Goal: Complete application form

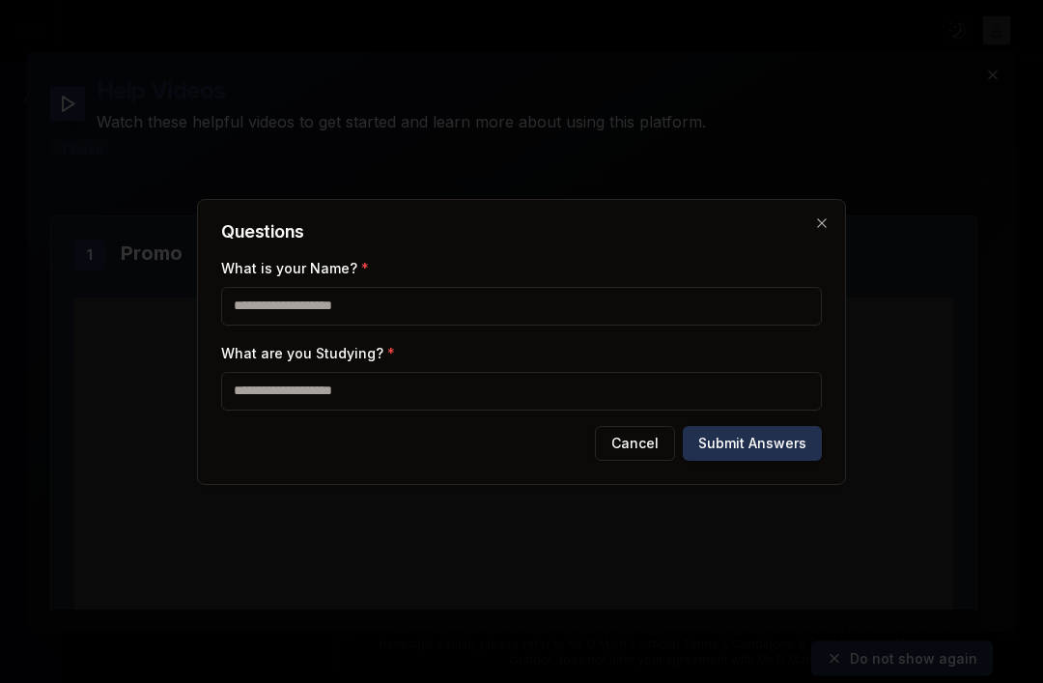
click at [743, 306] on input "What is your Name? *" at bounding box center [521, 306] width 600 height 39
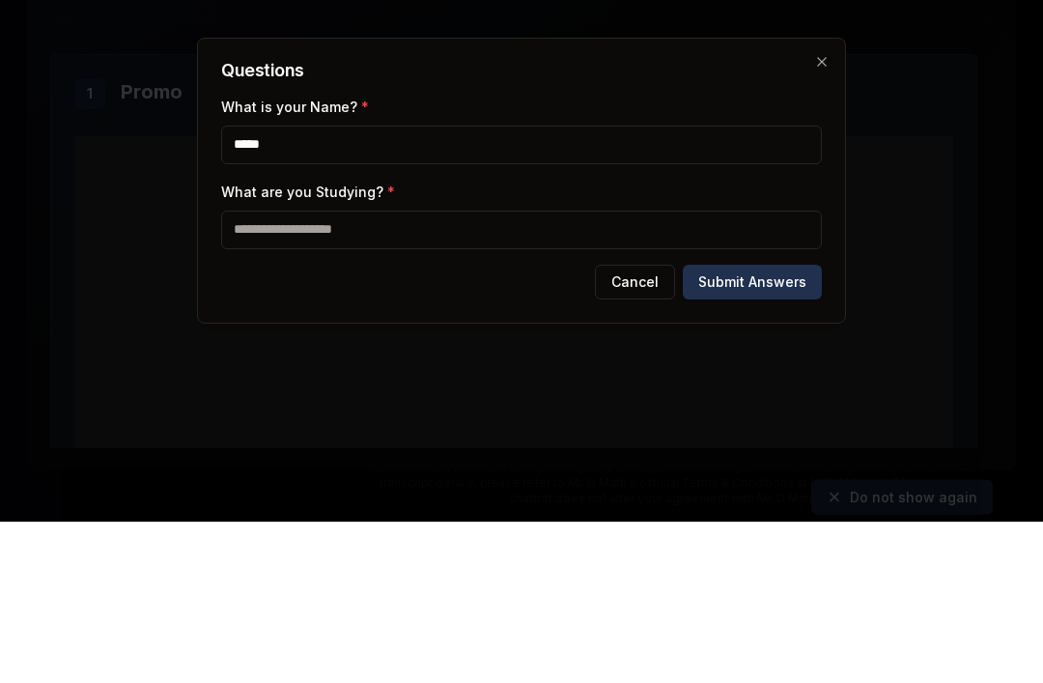
type input "*****"
click at [610, 372] on input "What are you Studying? *" at bounding box center [521, 391] width 600 height 39
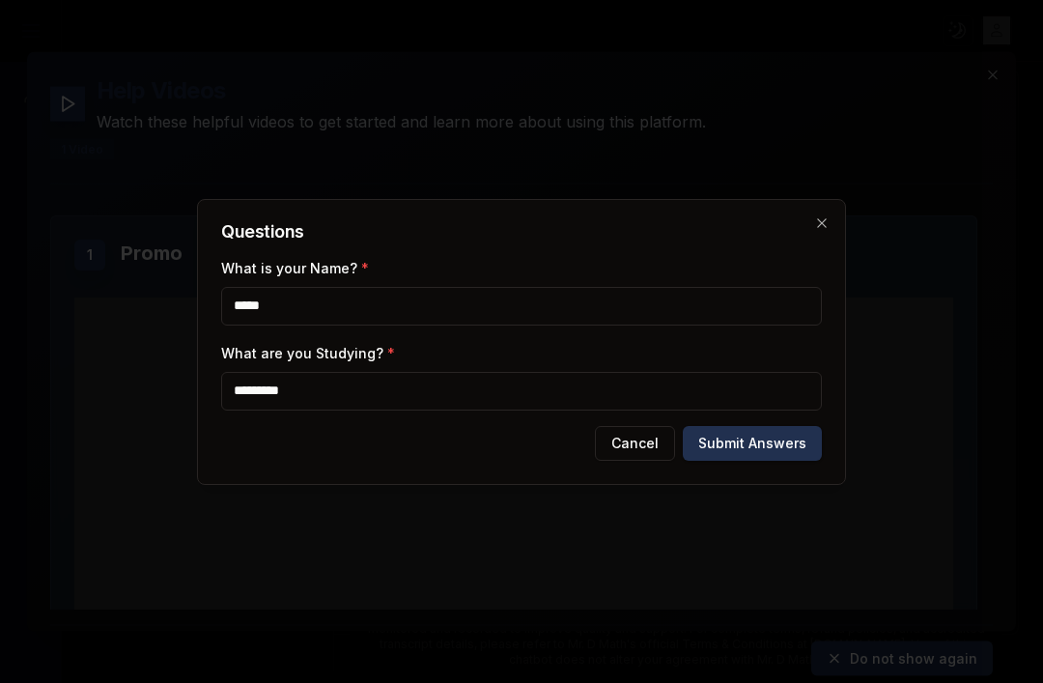
type input "*********"
click at [727, 430] on button "Submit Answers" at bounding box center [752, 443] width 139 height 35
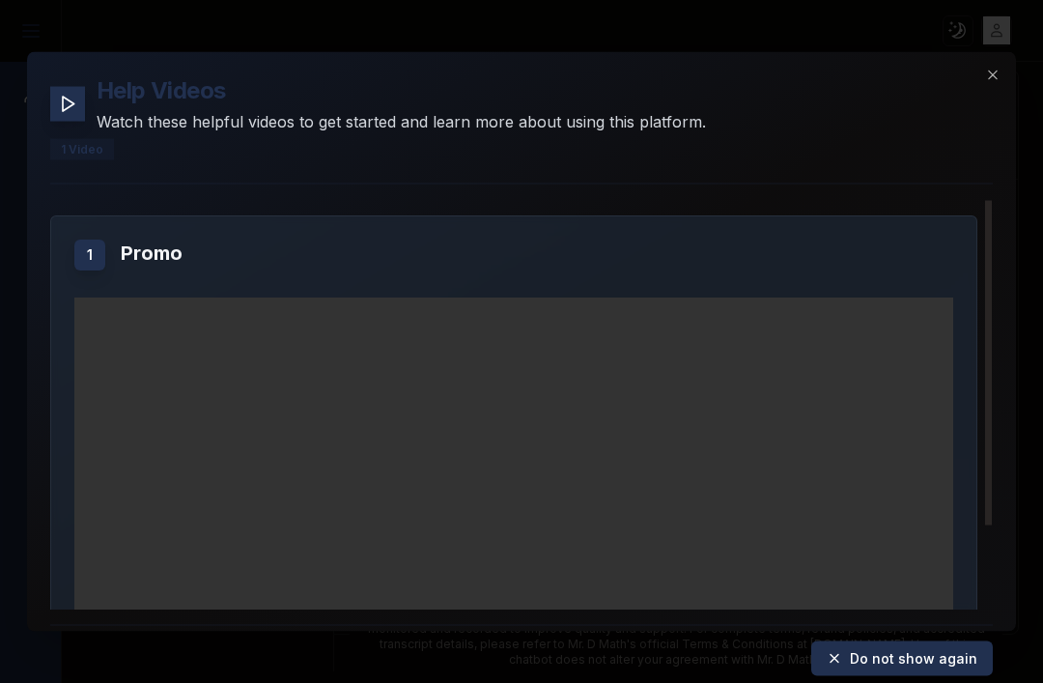
click at [852, 421] on video "Your browser does not support the video tag." at bounding box center [513, 543] width 879 height 494
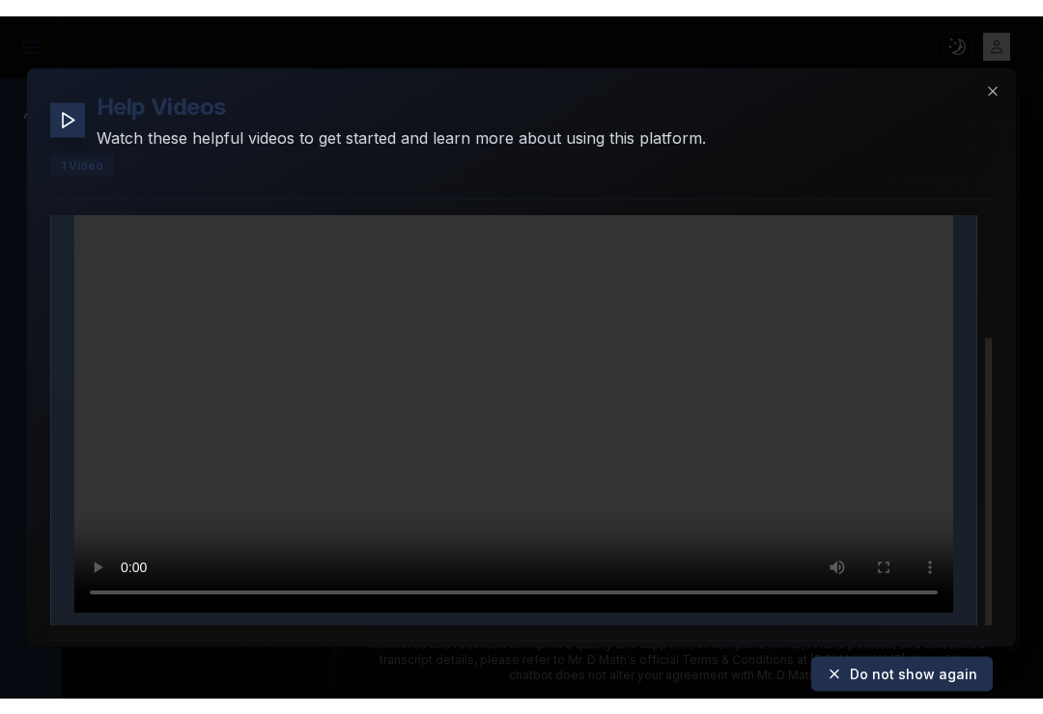
scroll to position [168, 0]
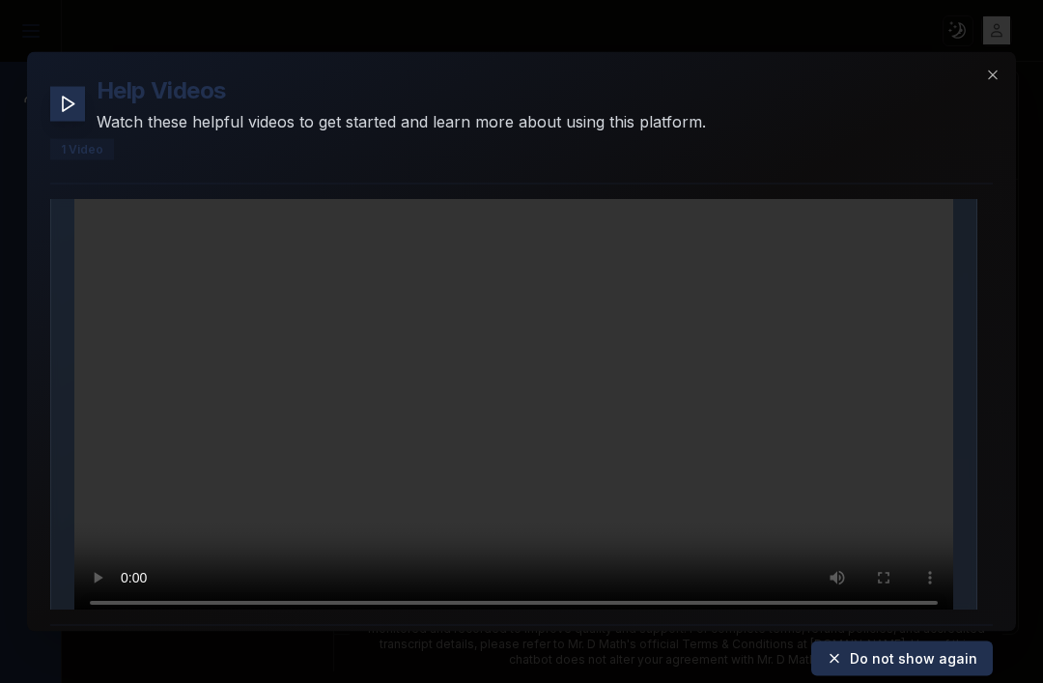
click at [841, 367] on video "Your browser does not support the video tag." at bounding box center [513, 375] width 879 height 494
click at [811, 331] on video "Your browser does not support the video tag." at bounding box center [513, 375] width 879 height 494
click at [875, 371] on video "Your browser does not support the video tag." at bounding box center [513, 375] width 879 height 494
click at [395, 1] on div at bounding box center [521, 341] width 1043 height 683
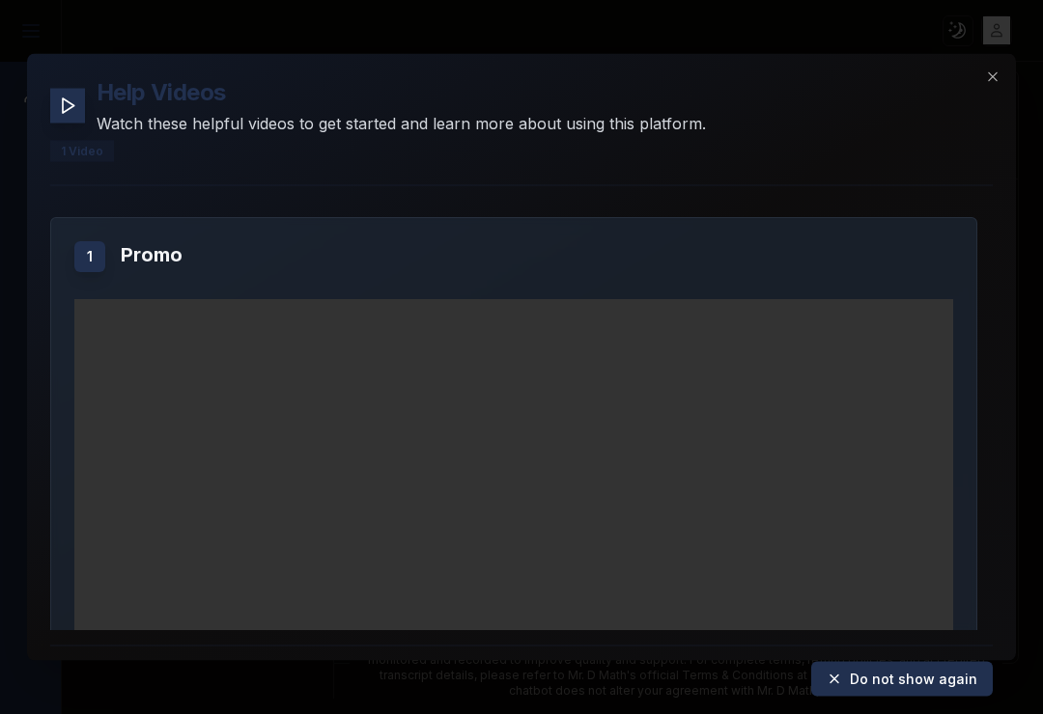
click at [789, 404] on video "Your browser does not support the video tag." at bounding box center [513, 546] width 879 height 494
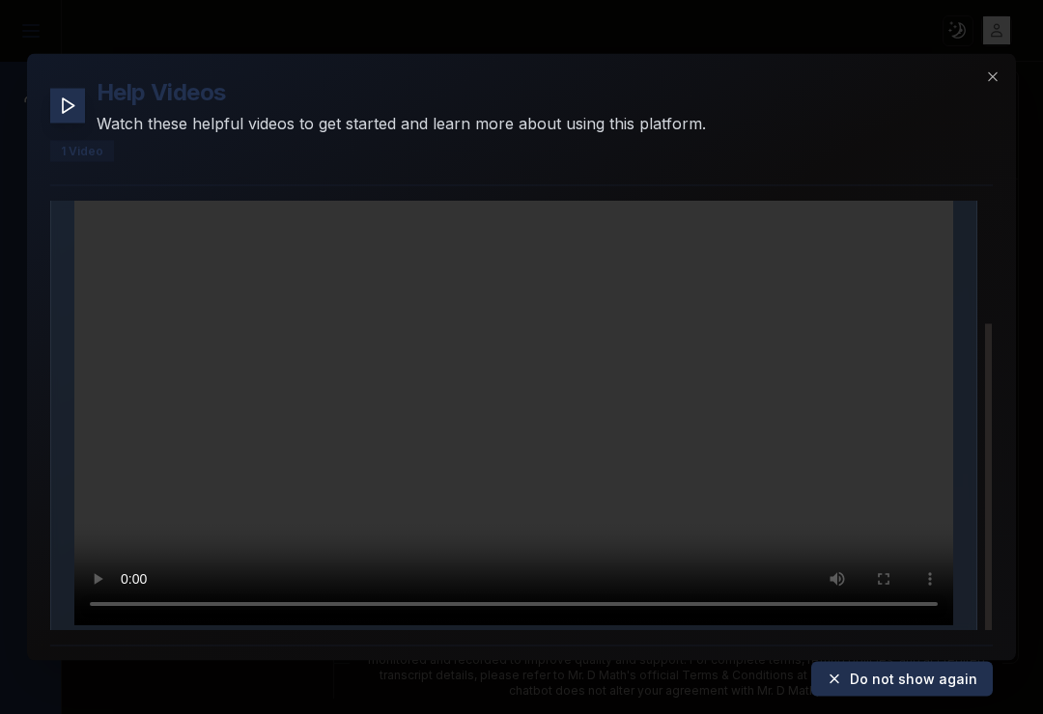
click at [982, 77] on div "Help Videos Watch these helpful videos to get started and learn more about usin…" at bounding box center [521, 106] width 942 height 58
click at [996, 70] on icon "button" at bounding box center [992, 77] width 15 height 15
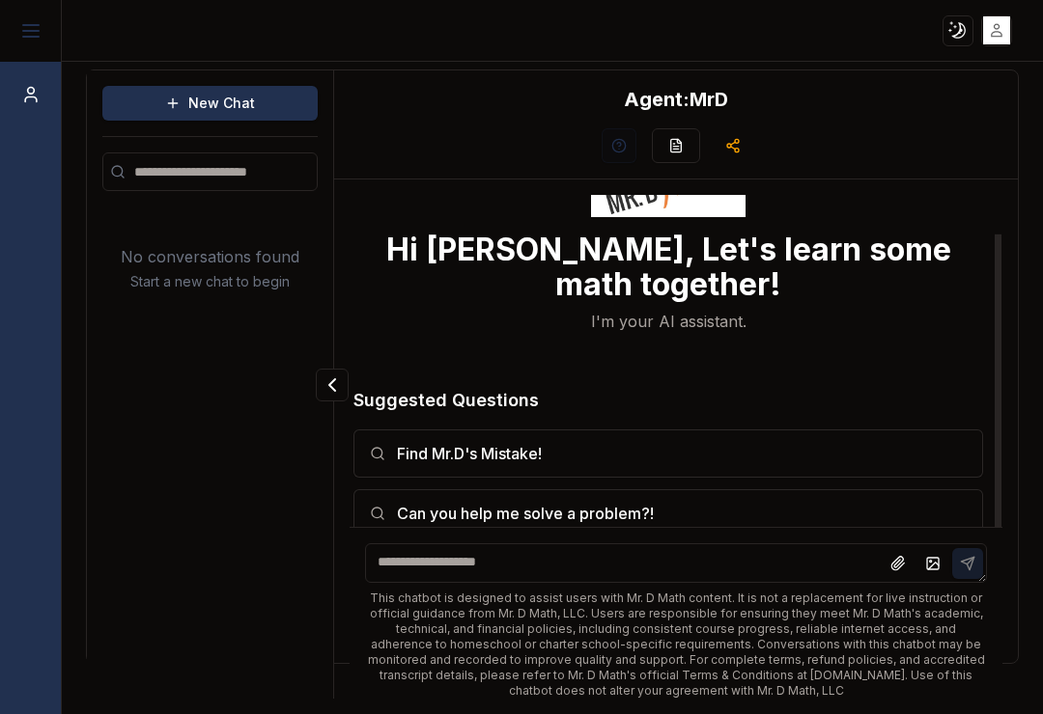
scroll to position [42, 0]
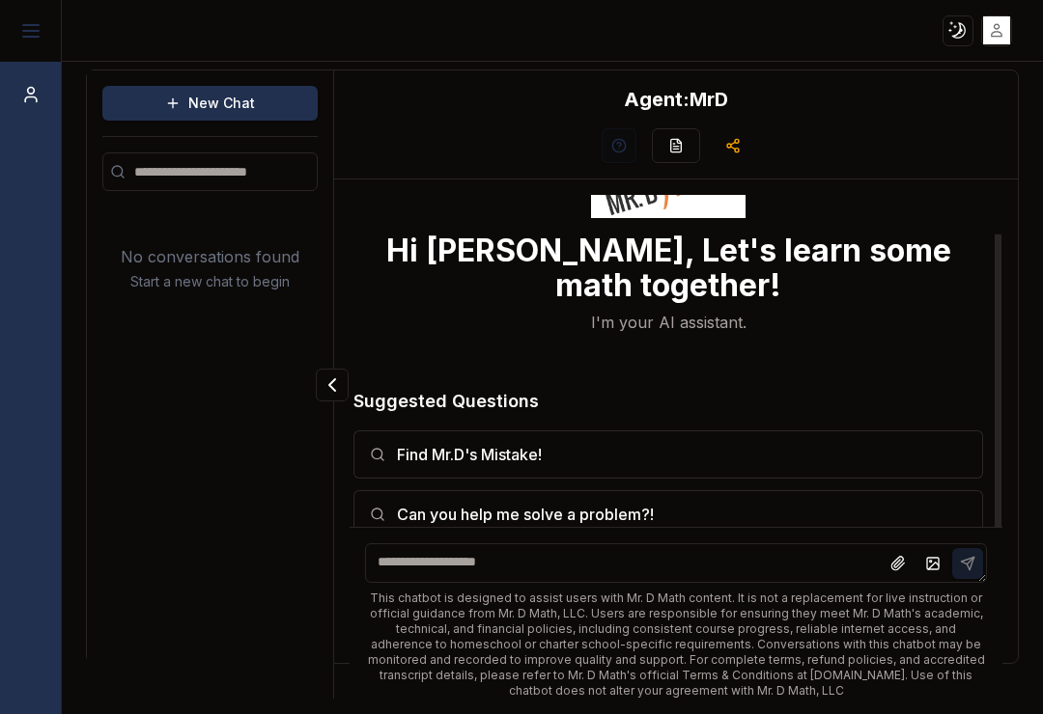
click at [339, 377] on icon "Collapse panel" at bounding box center [332, 385] width 23 height 23
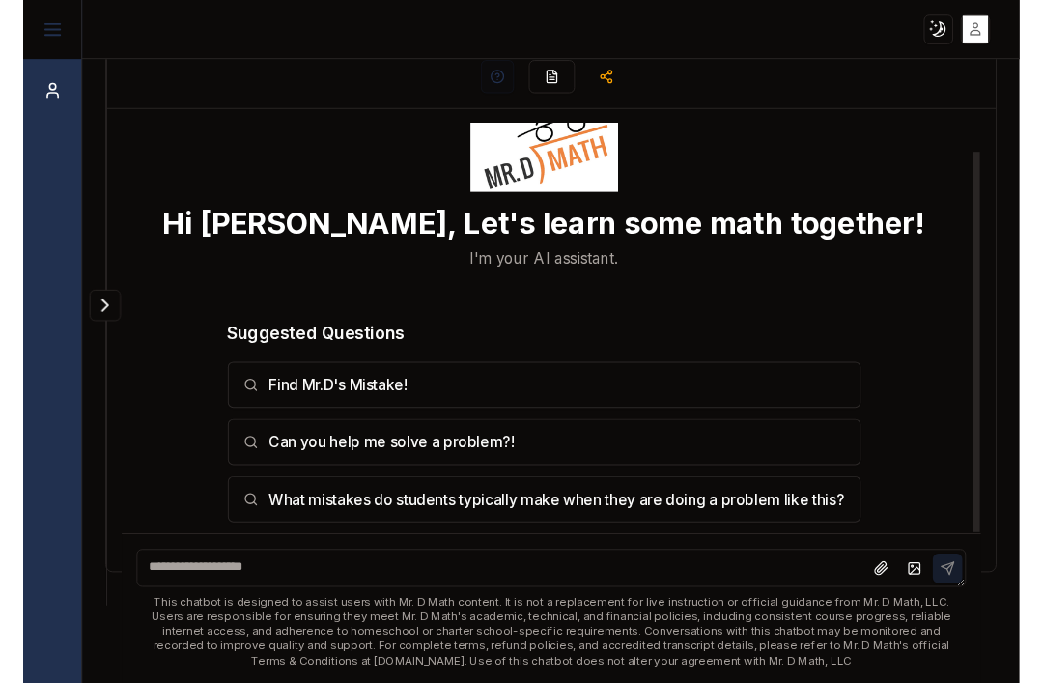
scroll to position [46, 0]
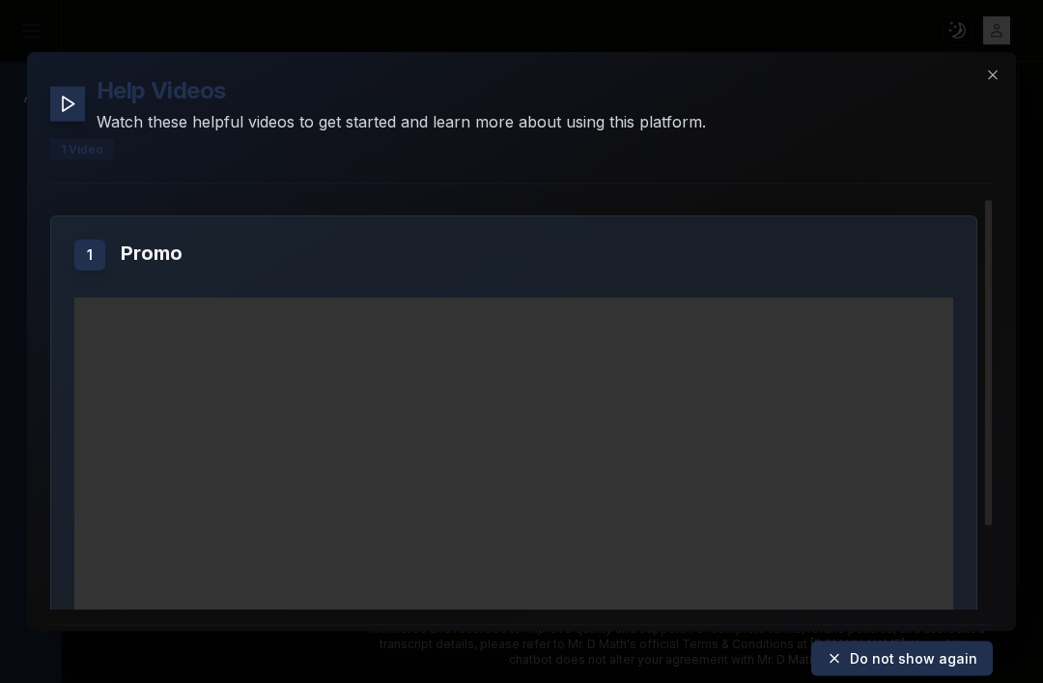
click at [999, 67] on icon "button" at bounding box center [992, 74] width 15 height 15
